Goal: Task Accomplishment & Management: Use online tool/utility

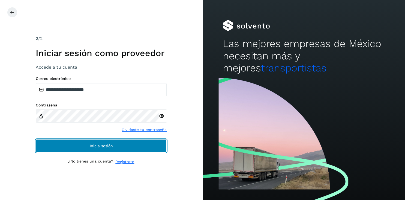
click at [94, 144] on span "Inicia sesión" at bounding box center [101, 146] width 23 height 4
click at [95, 145] on span "Inicia sesión" at bounding box center [101, 146] width 23 height 4
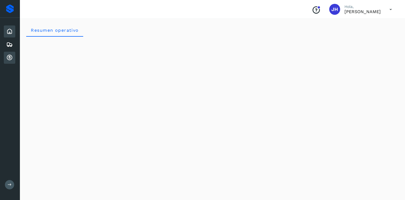
click at [9, 57] on icon at bounding box center [9, 57] width 7 height 7
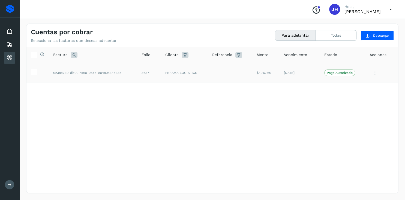
click at [35, 72] on icon at bounding box center [34, 72] width 6 height 6
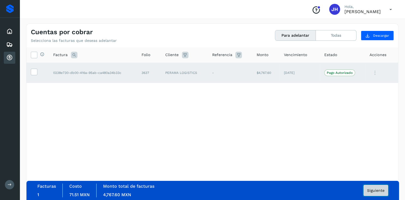
click at [380, 192] on span "Siguiente" at bounding box center [375, 190] width 17 height 4
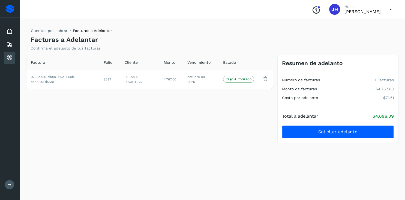
click at [394, 10] on icon at bounding box center [390, 9] width 11 height 11
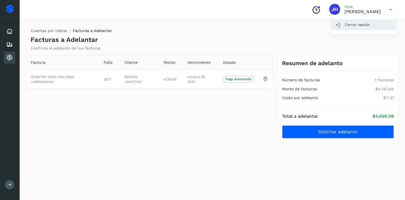
click at [354, 26] on div "Cerrar sesión" at bounding box center [363, 24] width 65 height 10
